Goal: Information Seeking & Learning: Learn about a topic

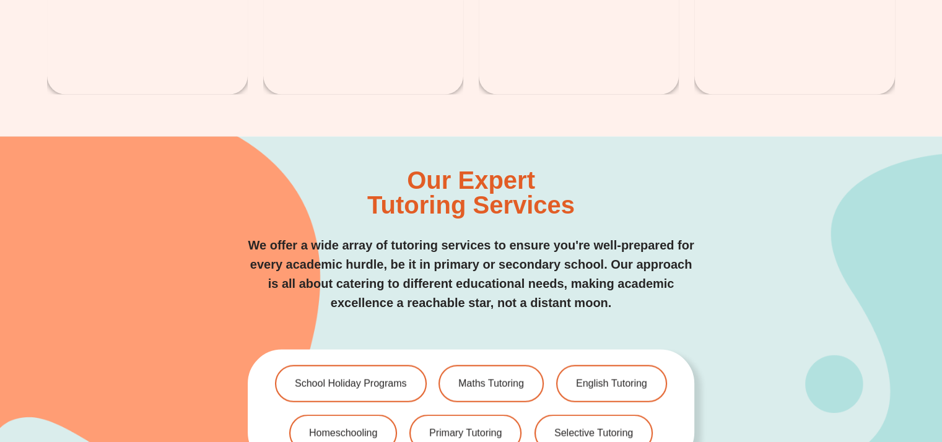
scroll to position [2473, 0]
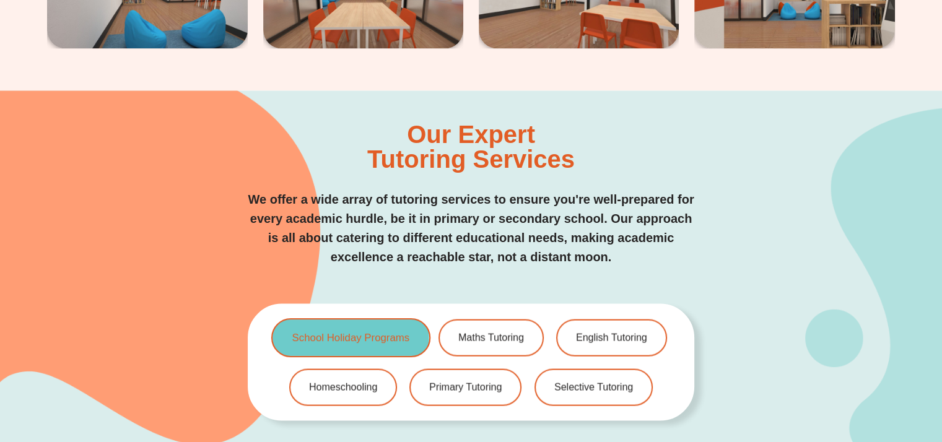
click at [356, 318] on link "School Holiday Programs" at bounding box center [350, 337] width 159 height 39
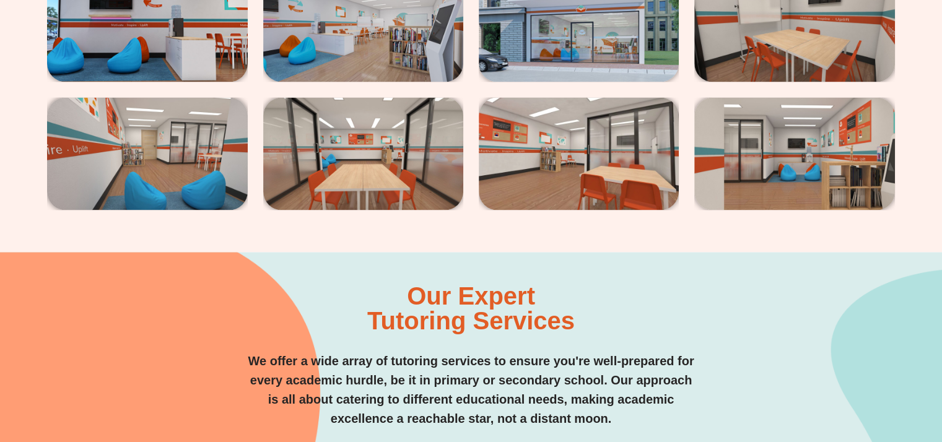
scroll to position [2478, 0]
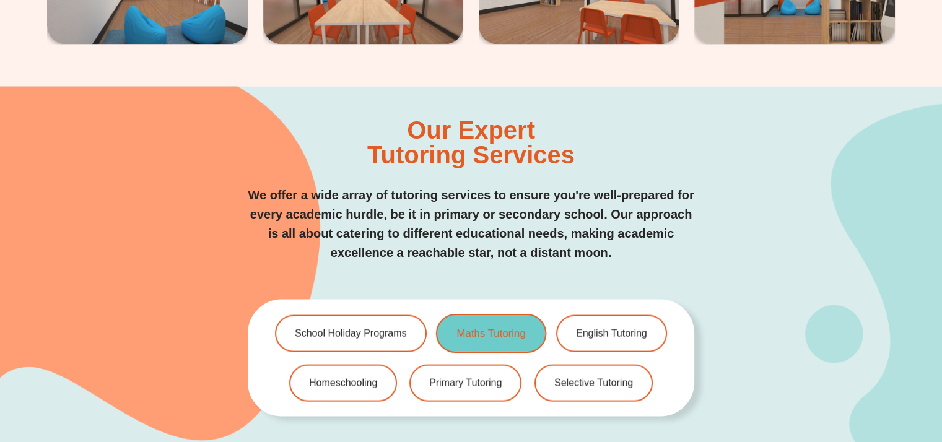
click at [491, 314] on link "Maths Tutoring" at bounding box center [491, 333] width 110 height 39
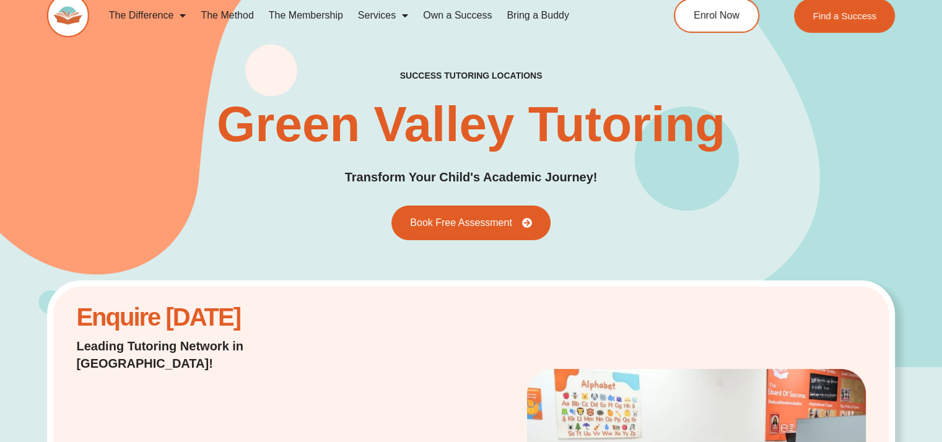
scroll to position [0, 0]
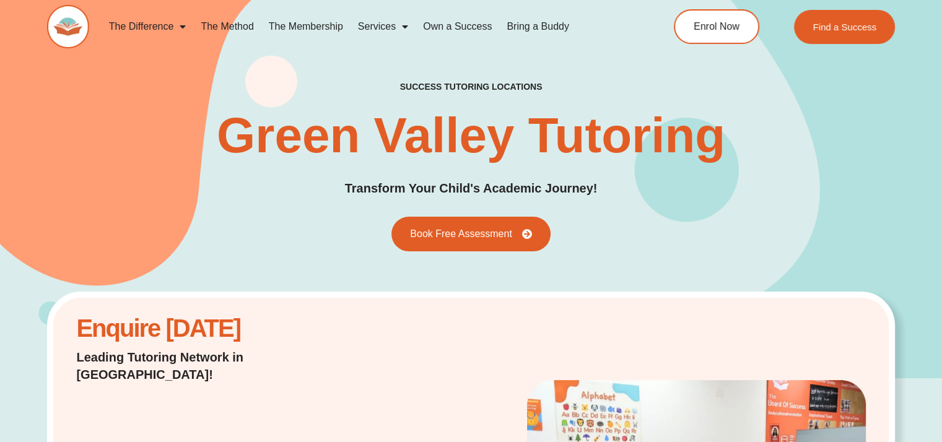
click at [242, 28] on link "The Method" at bounding box center [227, 26] width 68 height 28
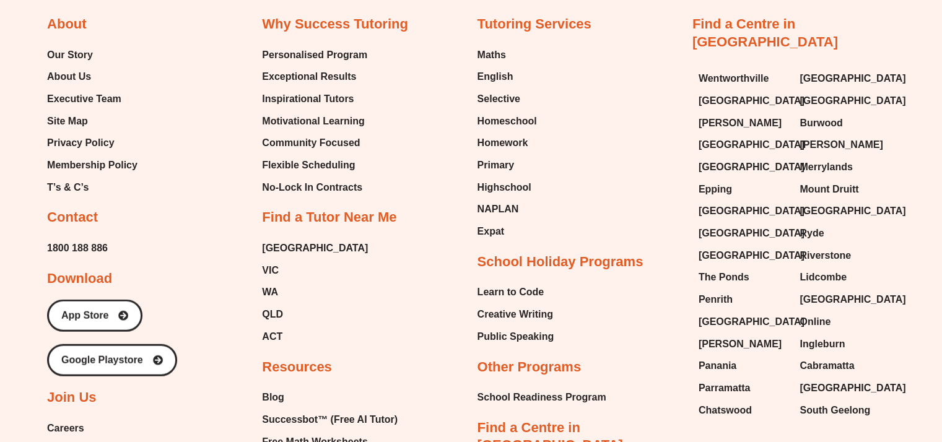
scroll to position [2804, 0]
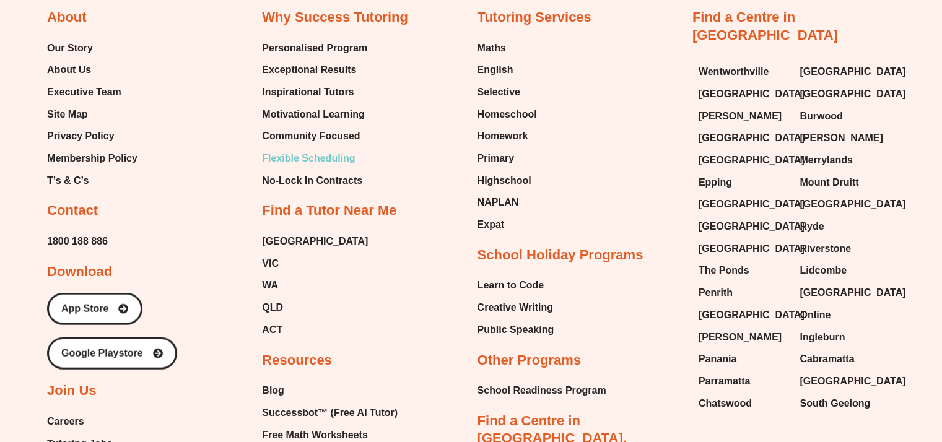
click at [344, 153] on span "Flexible Scheduling" at bounding box center [308, 158] width 93 height 19
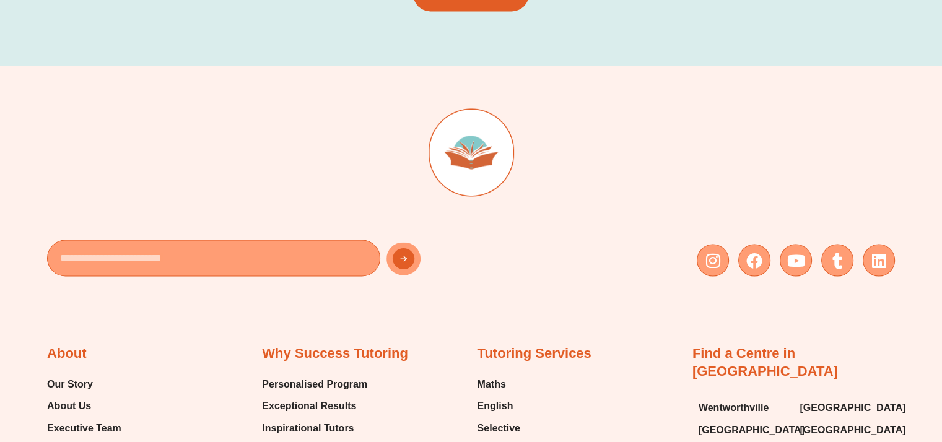
scroll to position [2145, 0]
